Goal: Task Accomplishment & Management: Complete application form

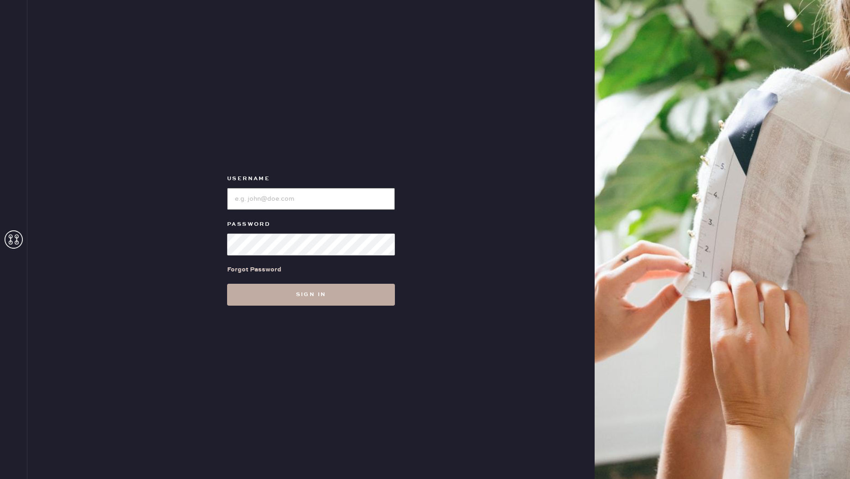
type input "reformationdesigndistrictmiami"
click at [299, 295] on button "Sign in" at bounding box center [311, 295] width 168 height 22
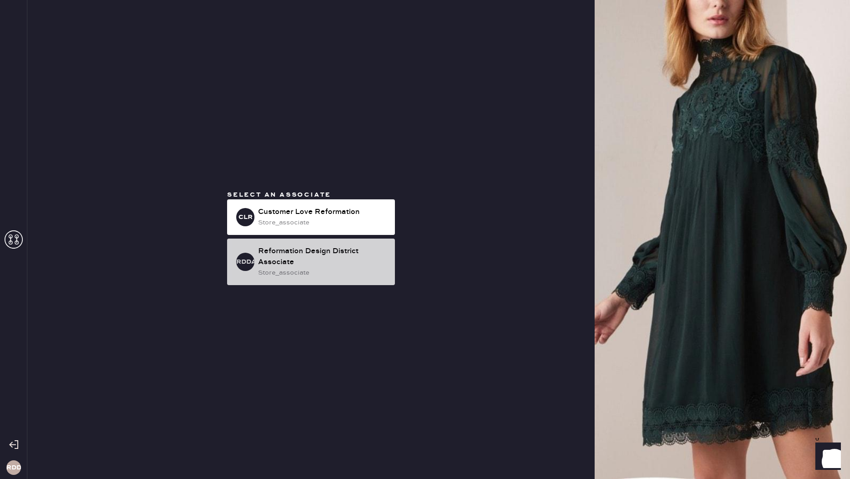
click at [304, 266] on div "Reformation Design District Associate" at bounding box center [323, 257] width 130 height 22
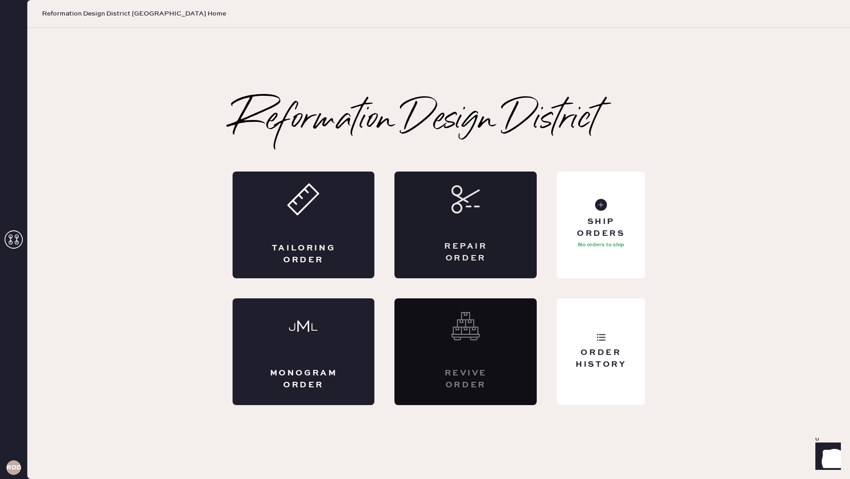
click at [472, 230] on div "Repair Order" at bounding box center [466, 225] width 142 height 107
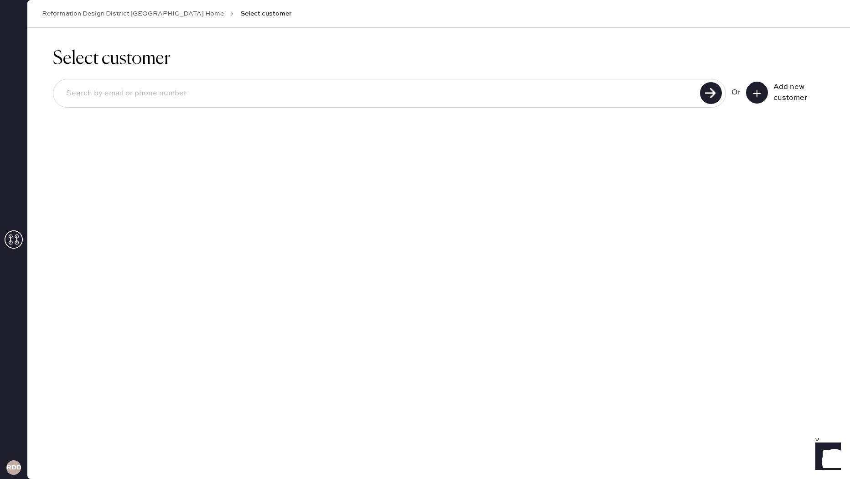
click at [760, 95] on icon at bounding box center [757, 93] width 9 height 9
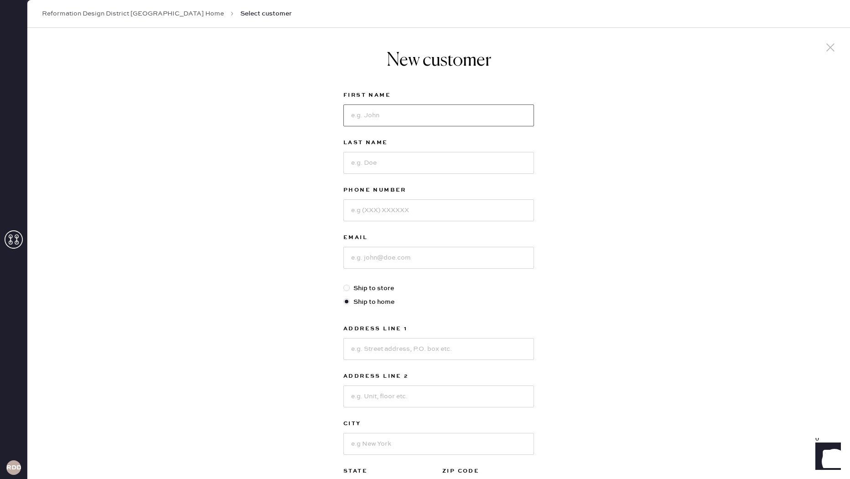
click at [391, 111] on input at bounding box center [439, 115] width 191 height 22
type input "[PERSON_NAME]"
type input "3054095596"
type input "[EMAIL_ADDRESS][DOMAIN_NAME]"
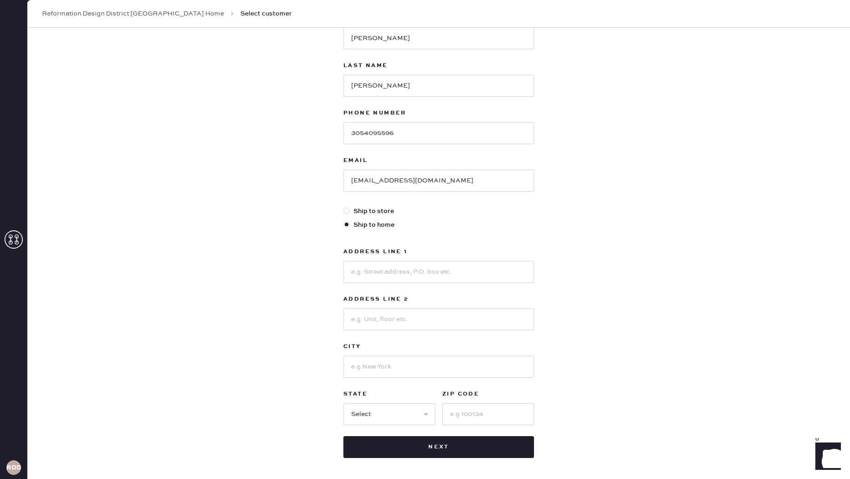
scroll to position [76, 0]
click at [377, 282] on input at bounding box center [439, 273] width 191 height 22
type input "[STREET_ADDRESS]"
type input "Unit 2603"
type input "[GEOGRAPHIC_DATA]"
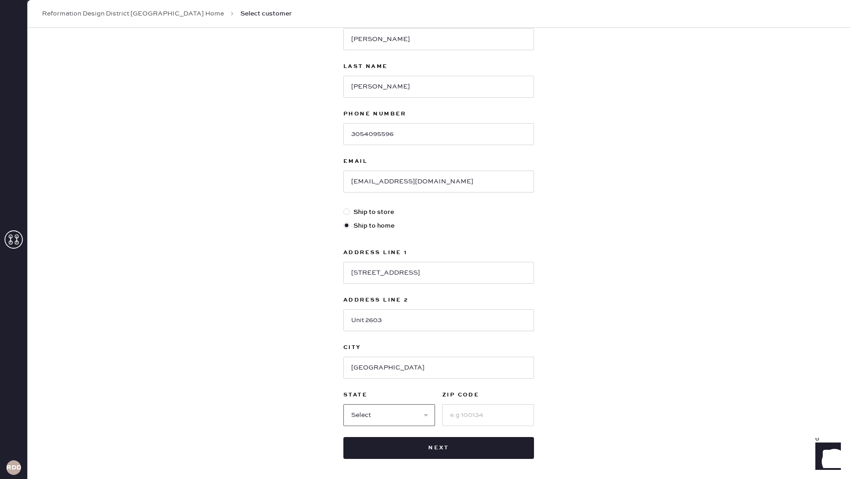
select select "FL"
type input "33131"
click at [450, 451] on button "Next" at bounding box center [439, 448] width 191 height 22
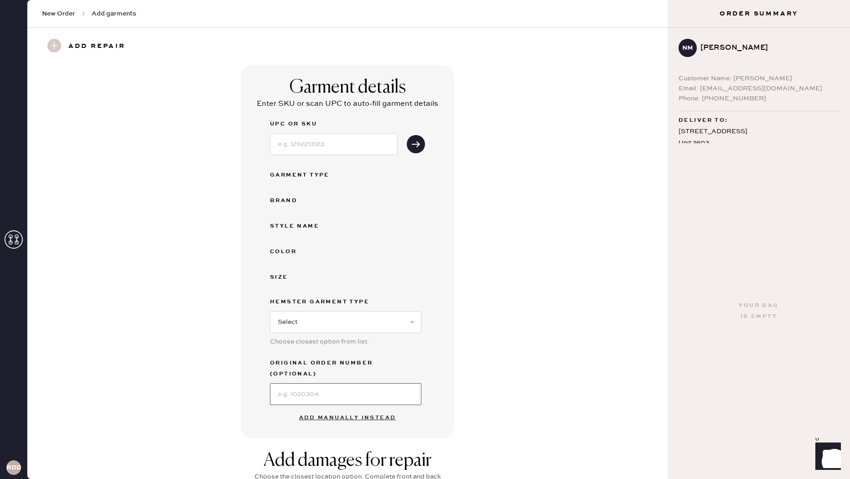
click at [329, 386] on input at bounding box center [345, 394] width 151 height 22
type input "S13712359"
click at [311, 146] on input at bounding box center [334, 144] width 128 height 22
click at [357, 318] on select "Select Basic Skirt Jeans Leggings Pants Shorts Basic Sleeved Dress Basic Sleeve…" at bounding box center [345, 322] width 151 height 22
click at [270, 311] on select "Select Basic Skirt Jeans Leggings Pants Shorts Basic Sleeved Dress Basic Sleeve…" at bounding box center [345, 322] width 151 height 22
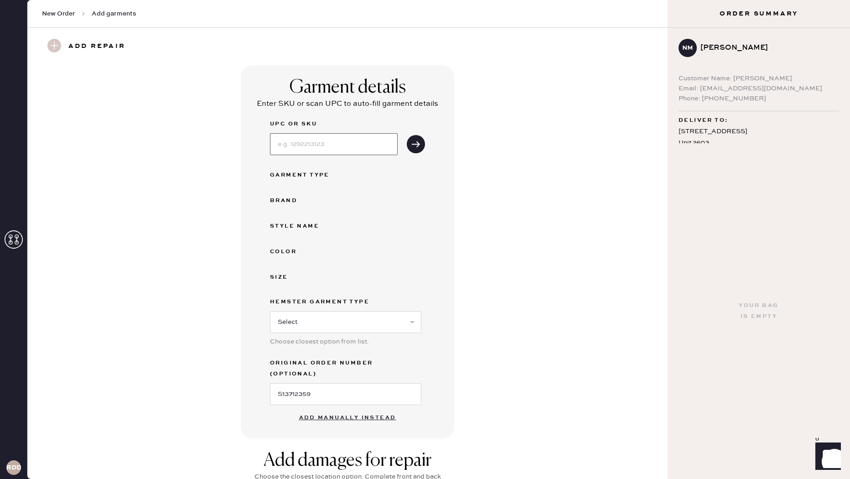
click at [350, 139] on input at bounding box center [334, 144] width 128 height 22
type input "w"
type input "1313793IVO004"
click at [407, 146] on button "submit" at bounding box center [416, 144] width 18 height 18
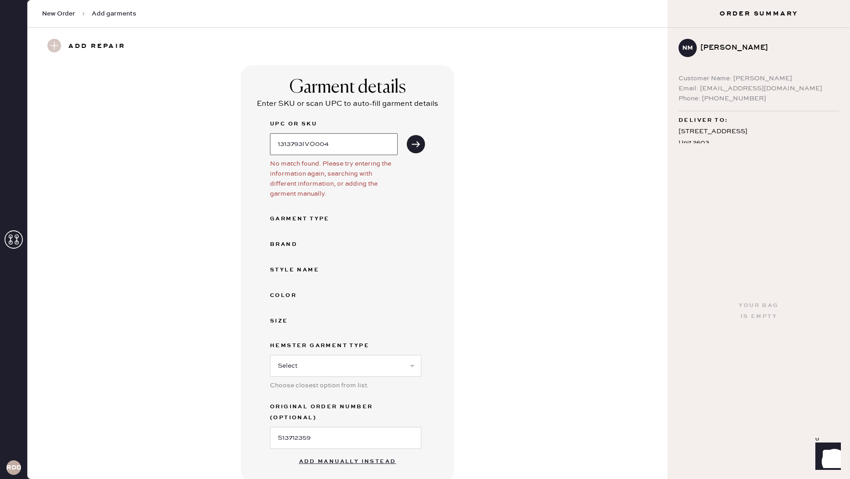
click at [334, 145] on input "1313793IVO004" at bounding box center [334, 144] width 128 height 22
drag, startPoint x: 342, startPoint y: 144, endPoint x: 449, endPoint y: 151, distance: 108.0
click at [449, 151] on div "Garment details Enter SKU or scan UPC to auto-fill garment details UPC or SKU 1…" at bounding box center [348, 273] width 214 height 417
drag, startPoint x: 294, startPoint y: 143, endPoint x: 323, endPoint y: 144, distance: 28.8
click at [323, 144] on input "1313793IVO004" at bounding box center [334, 144] width 128 height 22
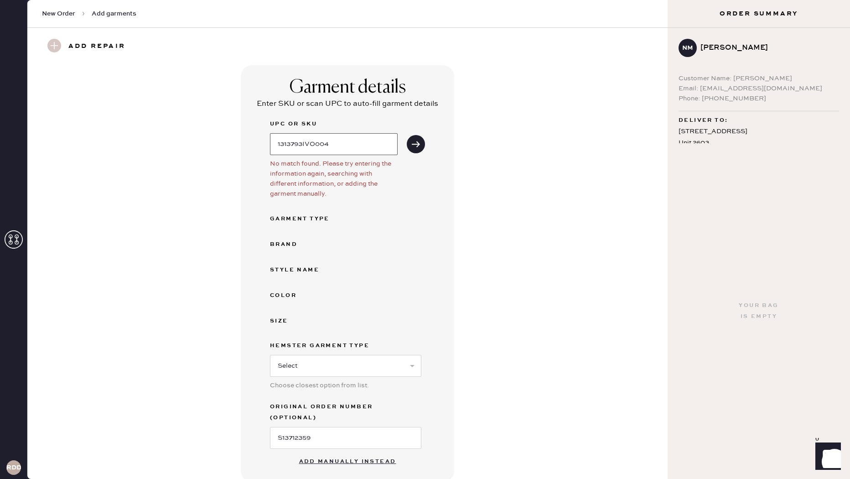
drag, startPoint x: 323, startPoint y: 144, endPoint x: 336, endPoint y: 144, distance: 13.7
click at [323, 144] on input "1313793IVO004" at bounding box center [334, 144] width 128 height 22
click at [360, 360] on select "Select Basic Skirt Jeans Leggings Pants Shorts Basic Sleeved Dress Basic Sleeve…" at bounding box center [345, 366] width 151 height 22
select select "15"
click at [270, 355] on select "Select Basic Skirt Jeans Leggings Pants Shorts Basic Sleeved Dress Basic Sleeve…" at bounding box center [345, 366] width 151 height 22
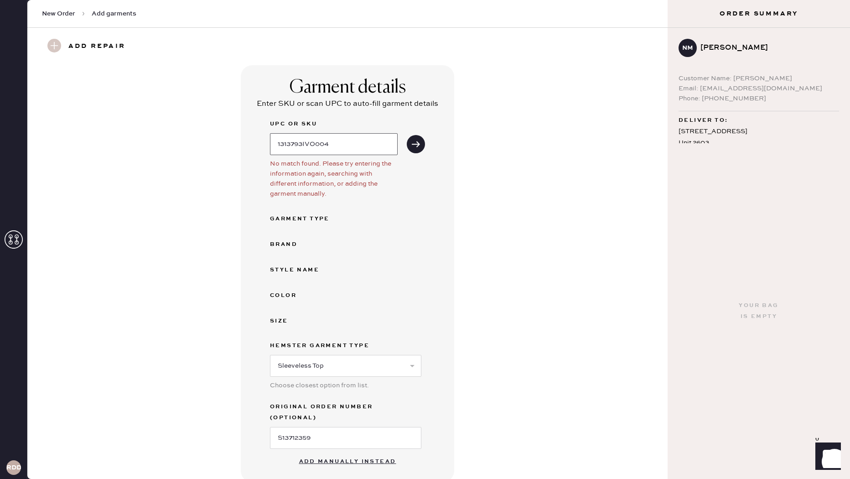
drag, startPoint x: 350, startPoint y: 134, endPoint x: 255, endPoint y: 141, distance: 96.1
click at [173, 136] on div "Garment details Enter SKU or scan UPC to auto-fill garment details UPC or SKU 1…" at bounding box center [348, 273] width 608 height 417
click at [299, 143] on input "1313793IVO004" at bounding box center [334, 144] width 128 height 22
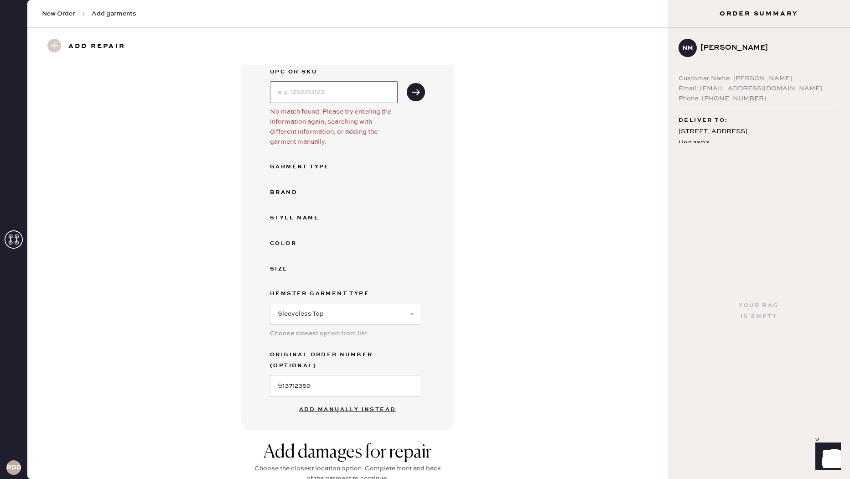
scroll to position [99, 0]
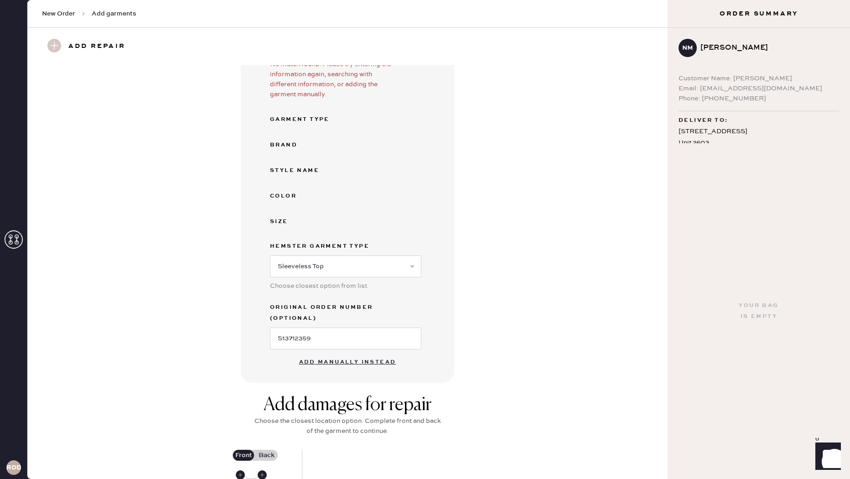
click at [360, 353] on button "Add manually instead" at bounding box center [348, 362] width 108 height 18
select select "15"
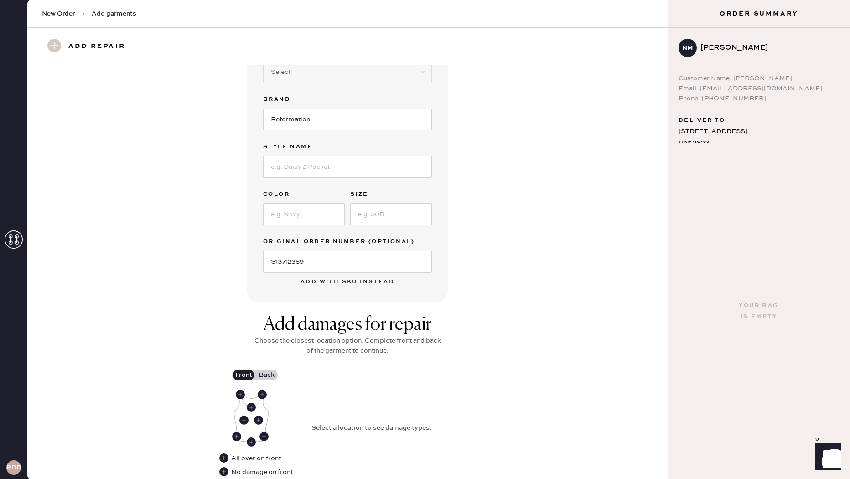
scroll to position [79, 0]
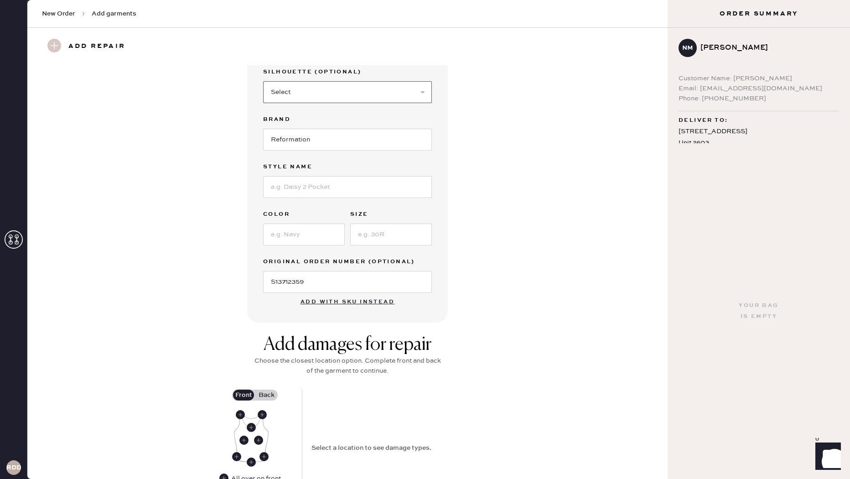
click at [337, 102] on select "Select Crop top Full Length Other" at bounding box center [347, 92] width 169 height 22
select select "70"
click at [263, 81] on select "Select Crop top Full Length Other" at bounding box center [347, 92] width 169 height 22
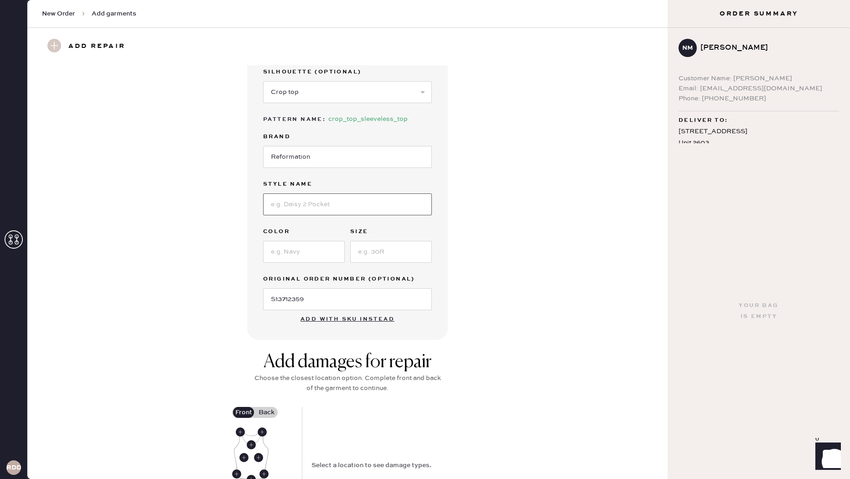
click at [341, 202] on input at bounding box center [347, 204] width 169 height 22
type input "[PERSON_NAME]"
type input "Ivory"
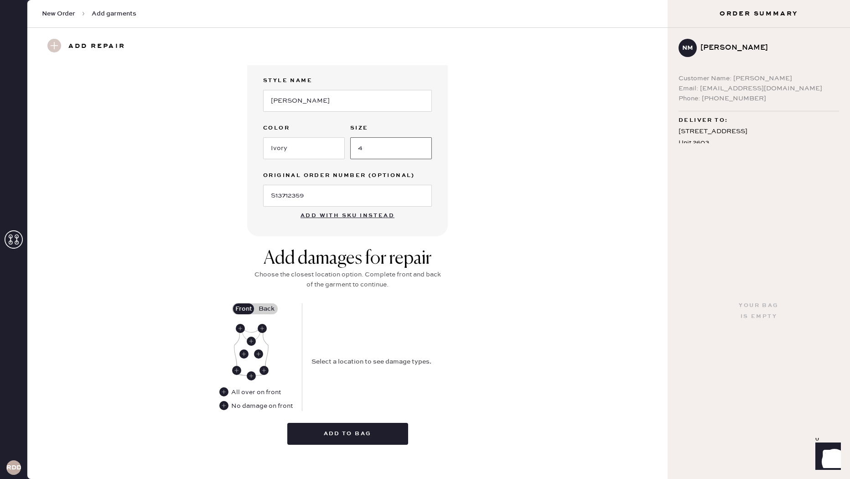
scroll to position [188, 0]
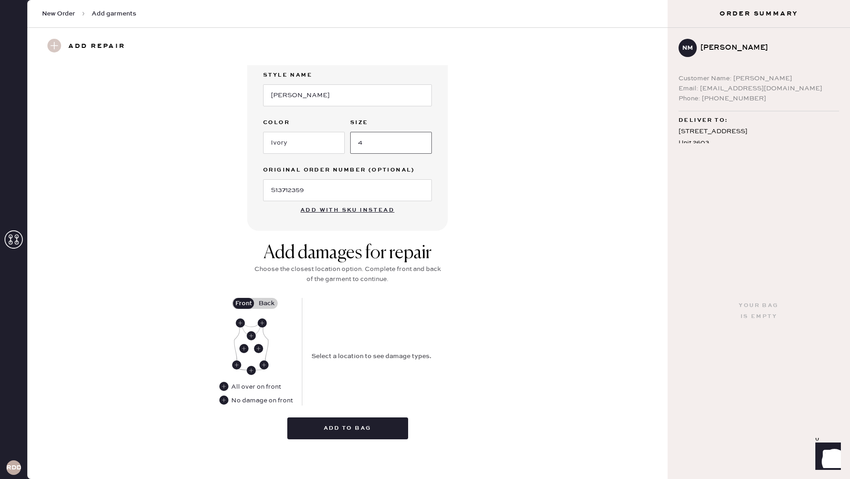
type input "4"
click at [268, 298] on label "Back" at bounding box center [266, 303] width 23 height 11
click at [266, 303] on input "Back" at bounding box center [266, 303] width 0 height 0
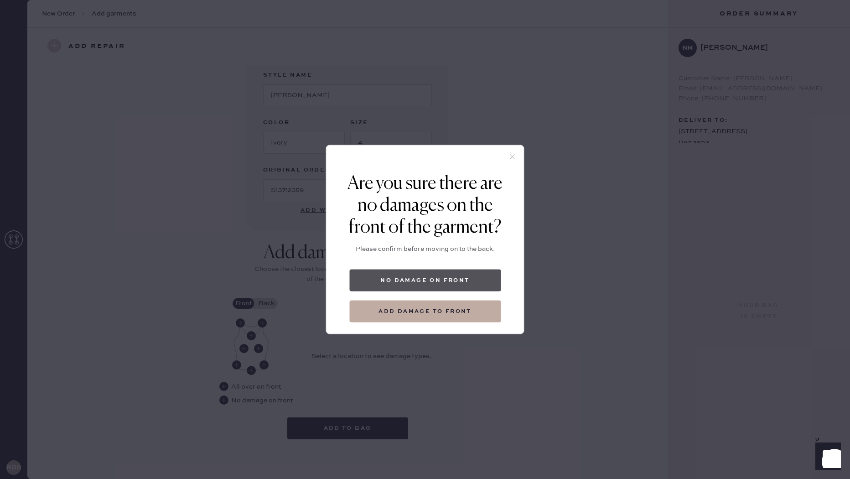
click at [427, 280] on button "No damage on front" at bounding box center [425, 281] width 151 height 22
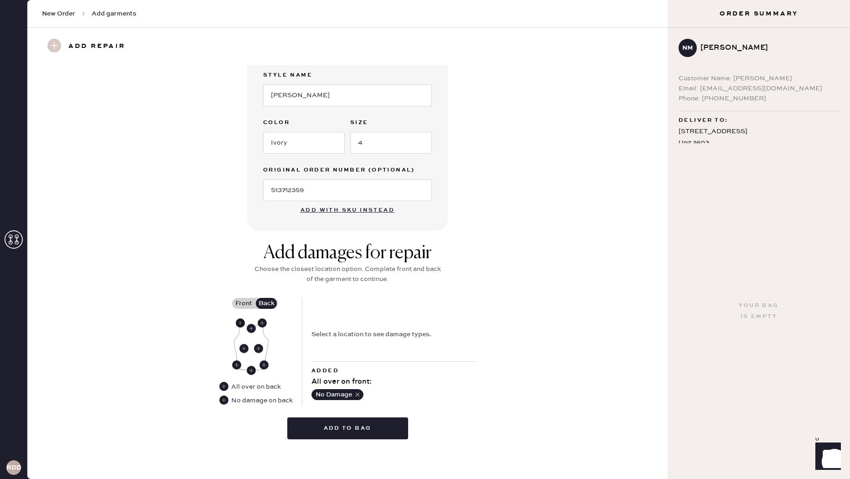
click at [239, 324] on use at bounding box center [240, 322] width 9 height 9
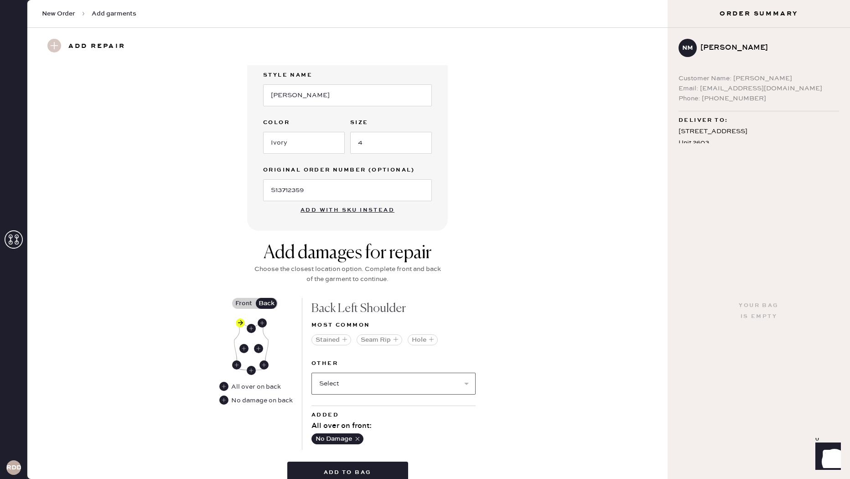
click at [381, 380] on select "Select Broken / Ripped Hem Broken Beads Broken Belt Loop Broken Button Broken C…" at bounding box center [394, 384] width 164 height 22
select select "1490"
click at [312, 373] on select "Select Broken / Ripped Hem Broken Beads Broken Belt Loop Broken Button Broken C…" at bounding box center [394, 384] width 164 height 22
click at [263, 321] on use at bounding box center [262, 322] width 9 height 9
click at [384, 381] on select "Select Broken / Ripped Hem Broken Beads Broken Belt Loop Broken Button Broken C…" at bounding box center [394, 384] width 164 height 22
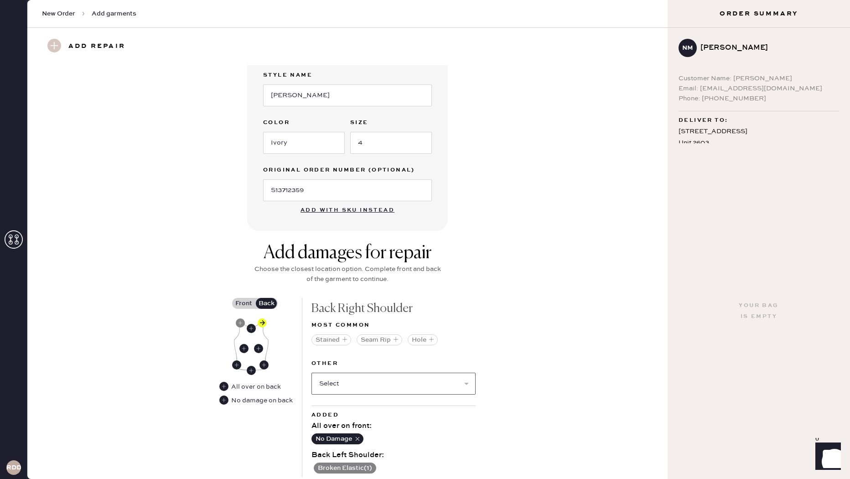
select select "1505"
click at [312, 373] on select "Select Broken / Ripped Hem Broken Beads Broken Belt Loop Broken Button Broken C…" at bounding box center [394, 384] width 164 height 22
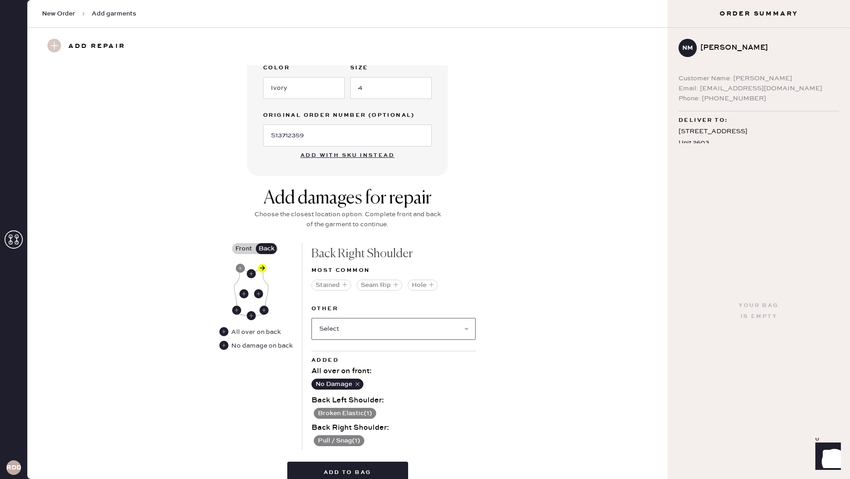
scroll to position [250, 0]
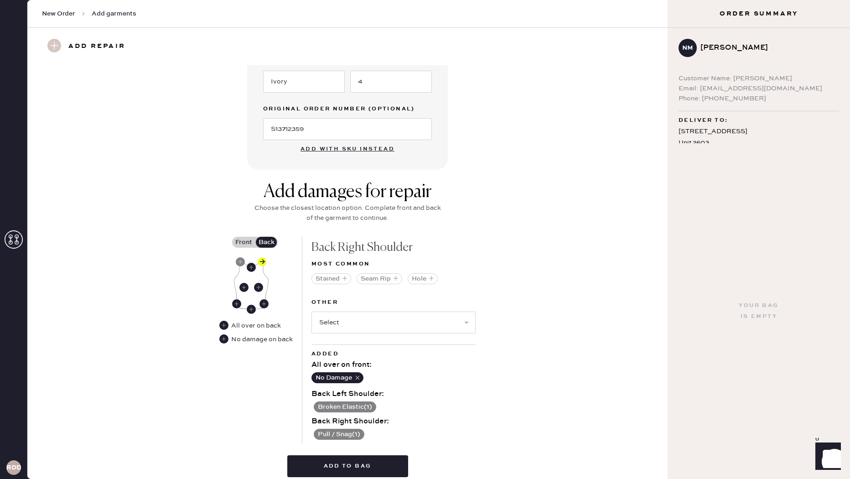
click at [359, 391] on div "Back Left Shoulder :" at bounding box center [394, 394] width 164 height 11
click at [240, 261] on use at bounding box center [240, 261] width 9 height 9
click at [366, 323] on select "Select Broken / Ripped Hem Broken Beads Broken Belt Loop Broken Button Broken C…" at bounding box center [394, 323] width 164 height 22
select select "1489"
click at [312, 312] on select "Select Broken / Ripped Hem Broken Beads Broken Belt Loop Broken Button Broken C…" at bounding box center [394, 323] width 164 height 22
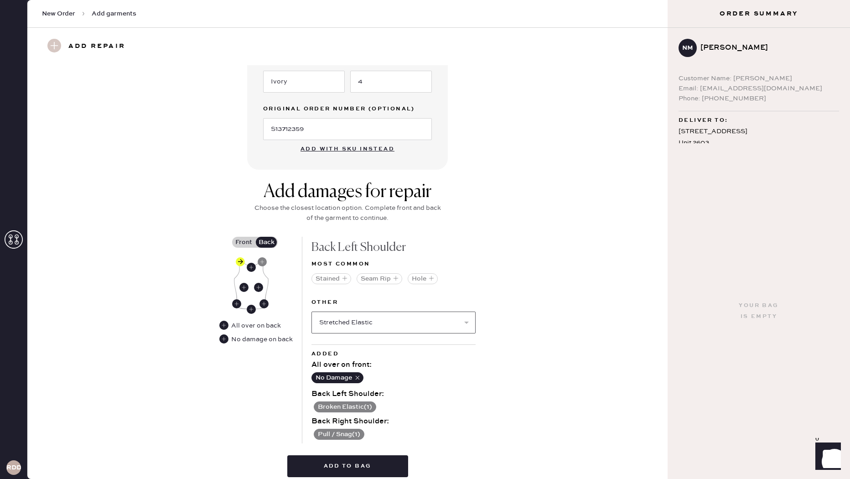
select select
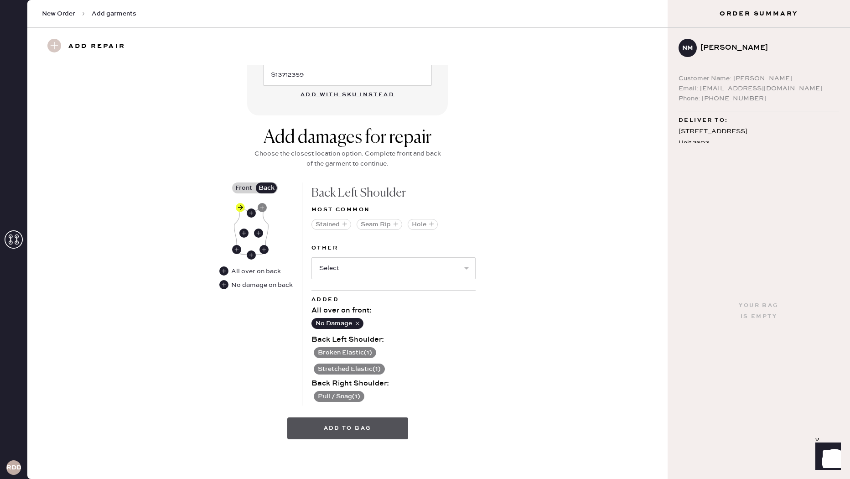
click at [363, 427] on button "Add to bag" at bounding box center [347, 428] width 121 height 22
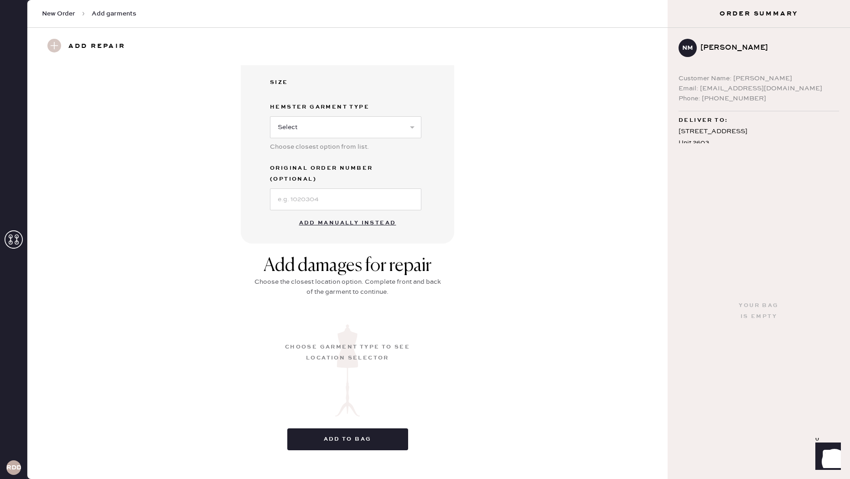
scroll to position [0, 0]
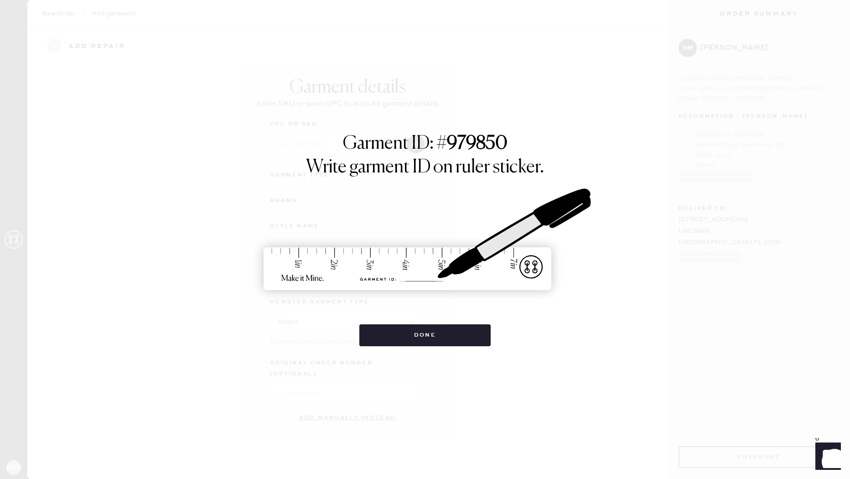
click at [330, 122] on div "Garment ID: # 979850 Write garment ID on ruler sticker. Done" at bounding box center [425, 239] width 850 height 479
click at [430, 336] on button "Done" at bounding box center [426, 335] width 132 height 22
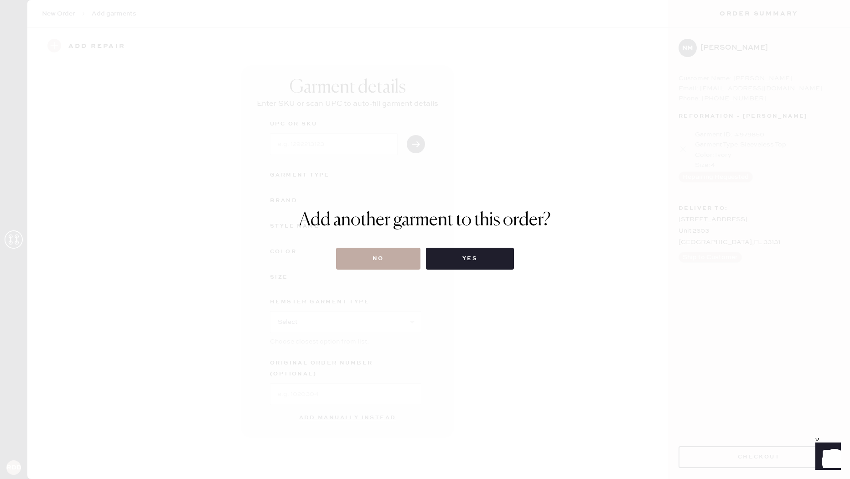
click at [390, 256] on button "No" at bounding box center [378, 259] width 84 height 22
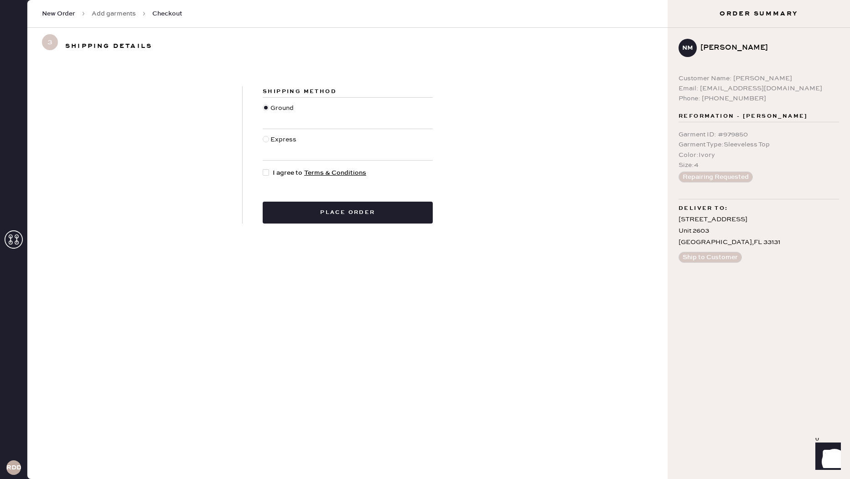
click at [275, 177] on span "I agree to Terms & Conditions" at bounding box center [320, 173] width 94 height 10
click at [263, 168] on input "I agree to Terms & Conditions" at bounding box center [263, 168] width 0 height 0
checkbox input "true"
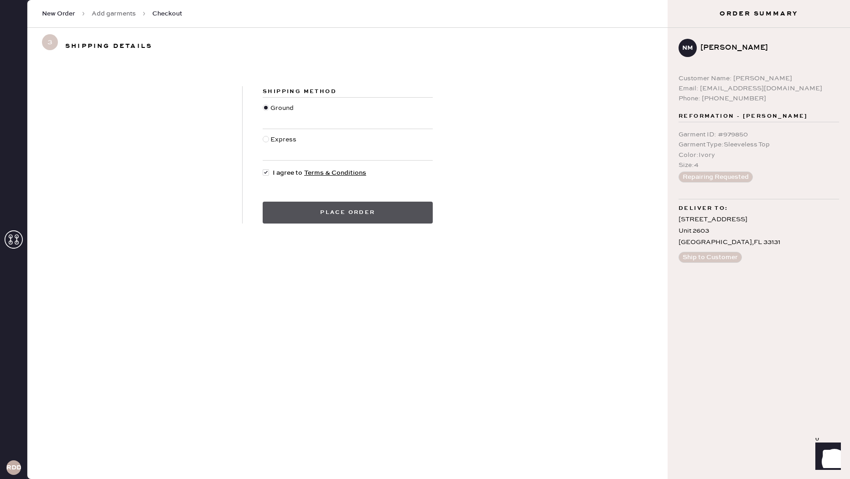
click at [340, 209] on button "Place order" at bounding box center [348, 213] width 170 height 22
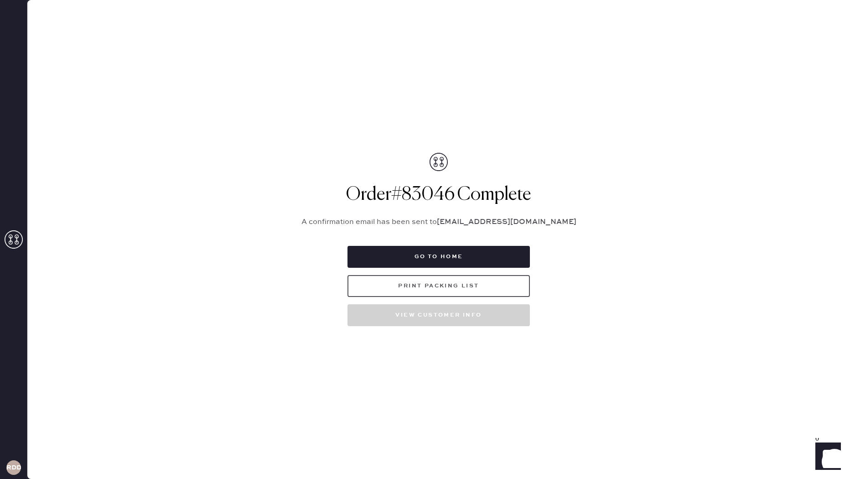
click at [446, 282] on button "Print Packing List" at bounding box center [439, 286] width 183 height 22
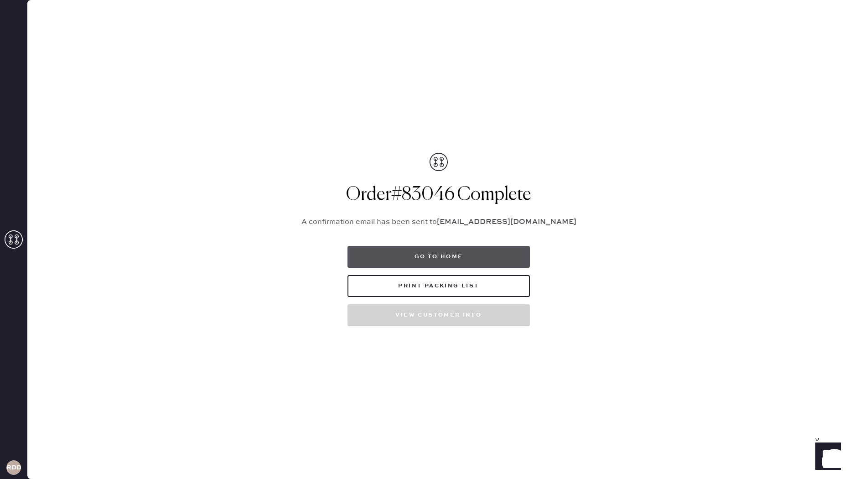
click at [464, 254] on button "Go to home" at bounding box center [439, 257] width 183 height 22
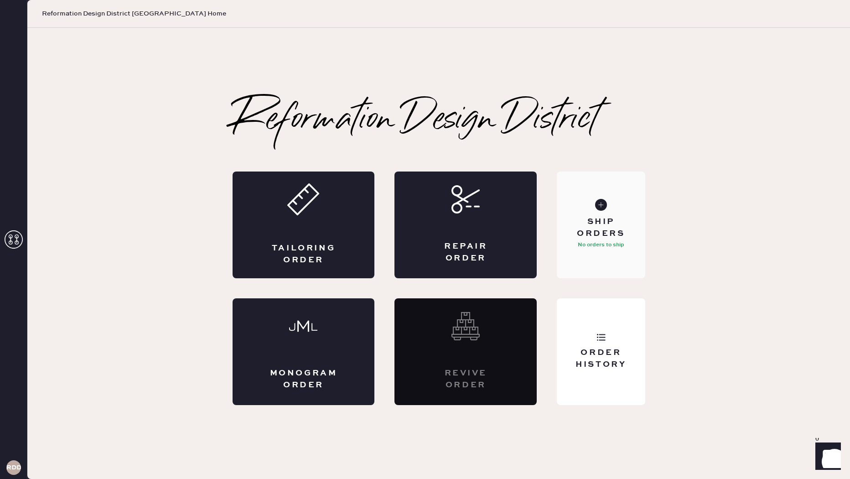
click at [612, 225] on div "Ship Orders" at bounding box center [600, 227] width 73 height 23
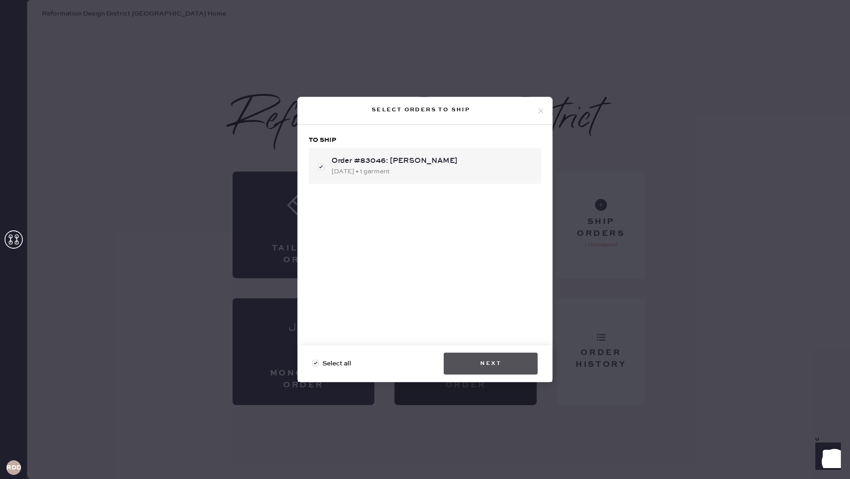
click at [502, 366] on button "Next" at bounding box center [491, 364] width 94 height 22
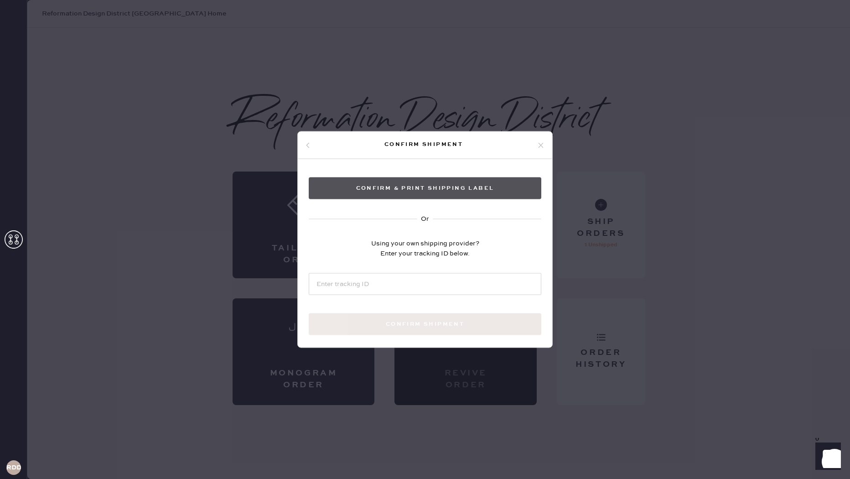
click at [476, 193] on button "Confirm & Print shipping label" at bounding box center [425, 188] width 233 height 22
